Goal: Find specific page/section: Find specific page/section

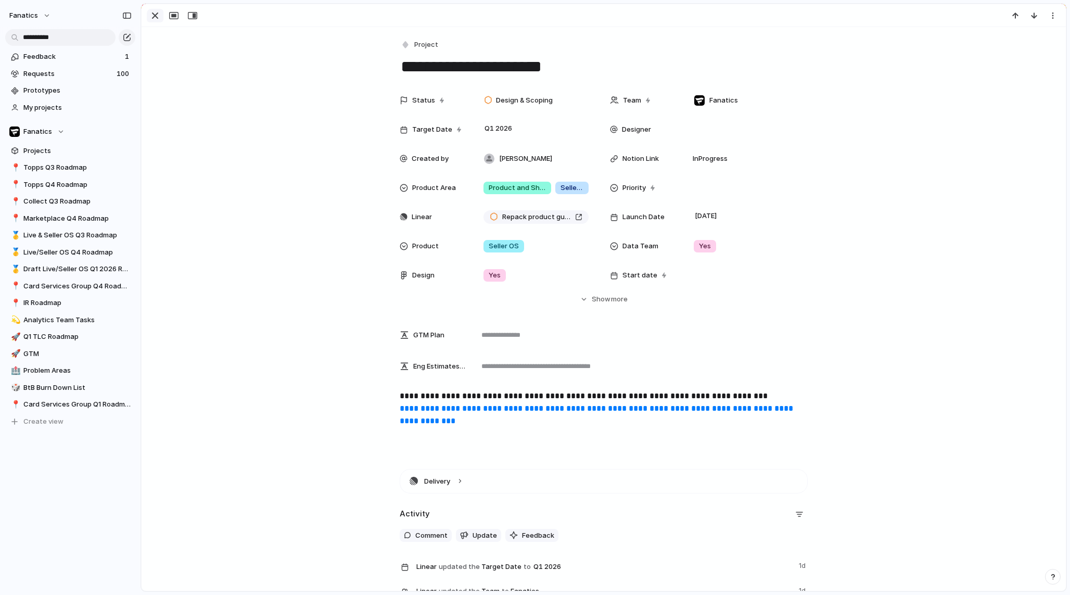
click at [156, 17] on div "button" at bounding box center [155, 15] width 12 height 12
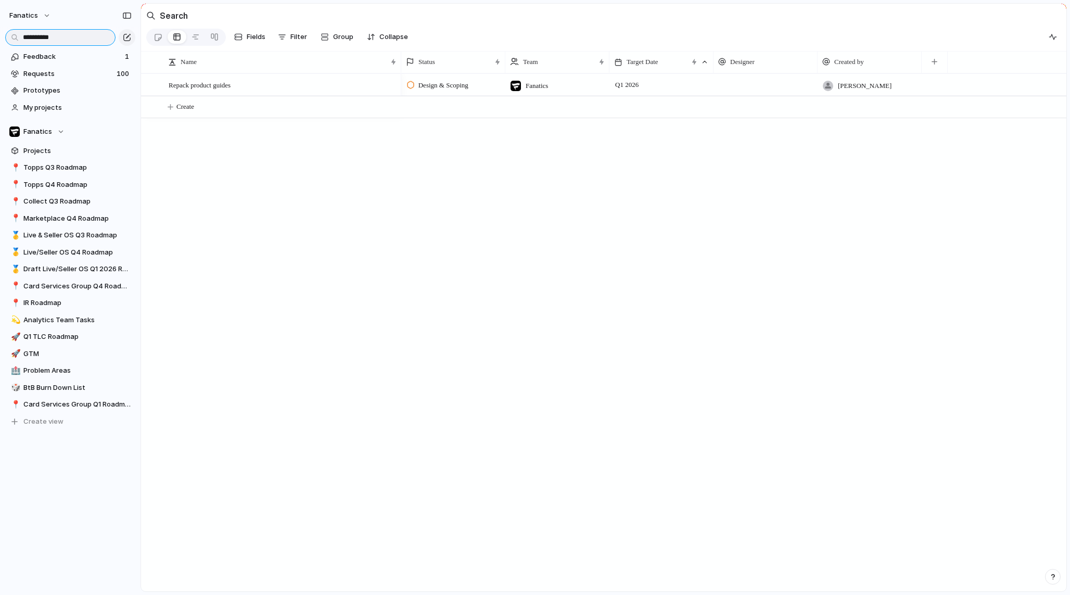
click at [78, 39] on input "**********" at bounding box center [60, 37] width 110 height 17
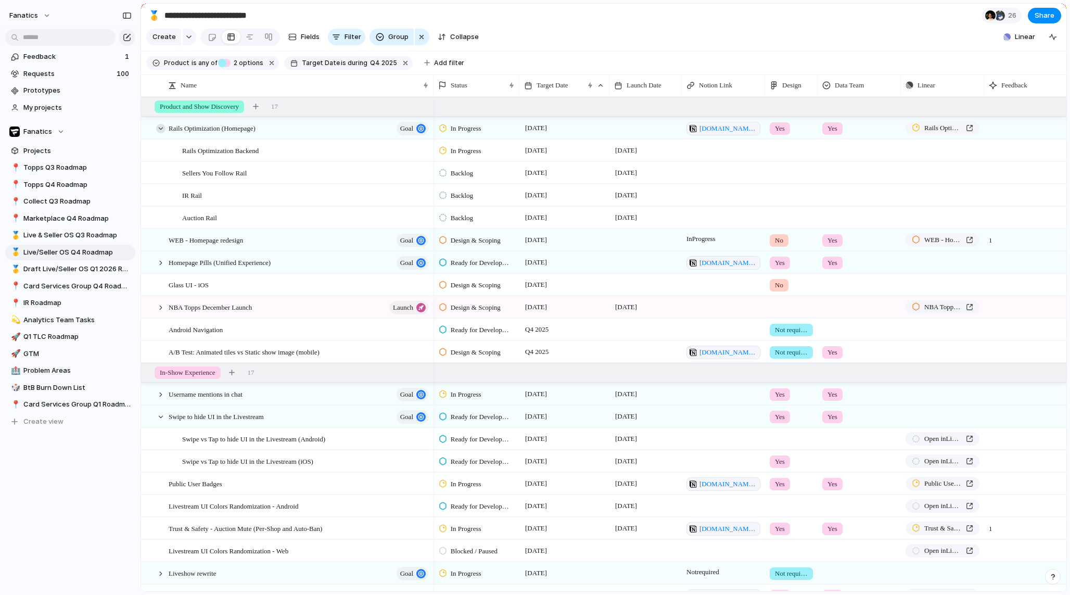
click at [159, 128] on div at bounding box center [160, 128] width 9 height 9
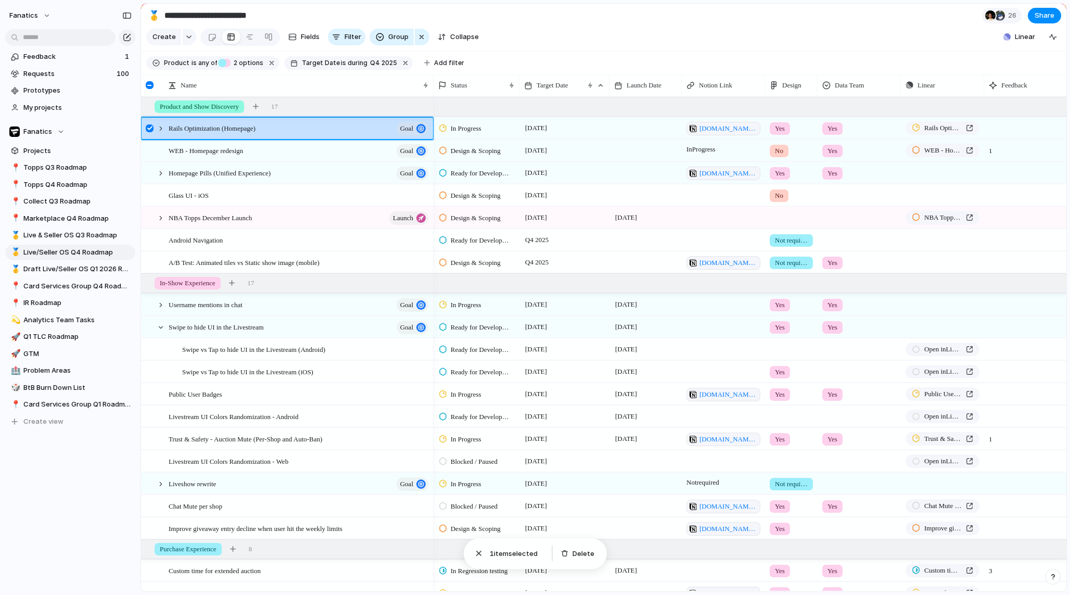
click at [150, 128] on div at bounding box center [150, 128] width 8 height 8
